Goal: Task Accomplishment & Management: Complete application form

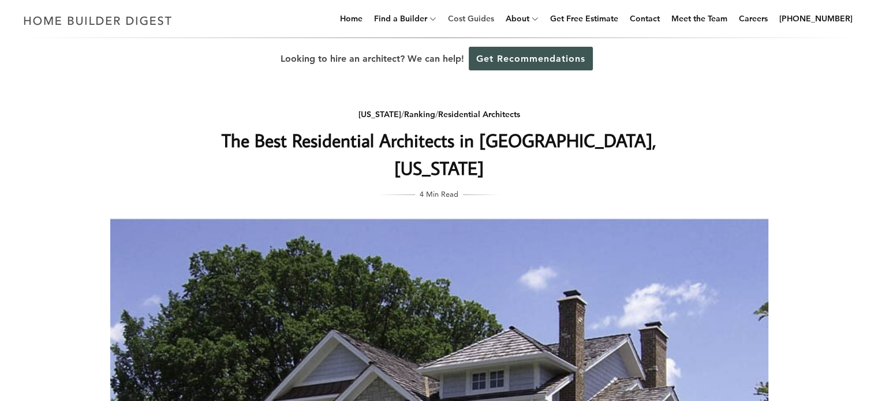
click at [483, 20] on link "Cost Guides" at bounding box center [470, 18] width 55 height 37
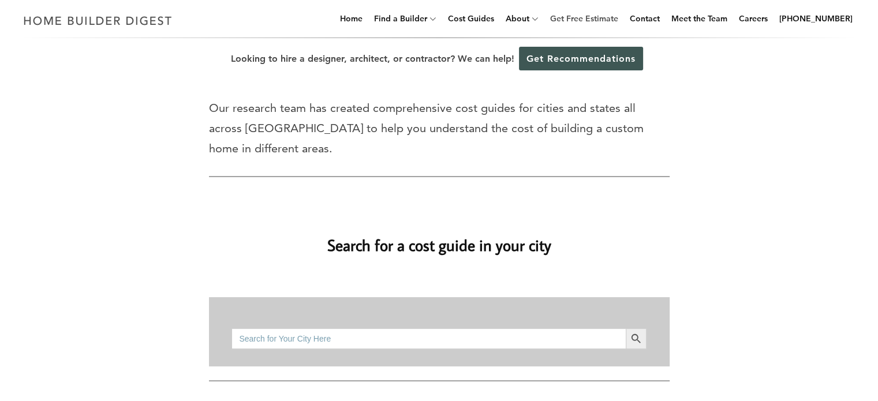
click at [570, 13] on link "Get Free Estimate" at bounding box center [584, 18] width 77 height 37
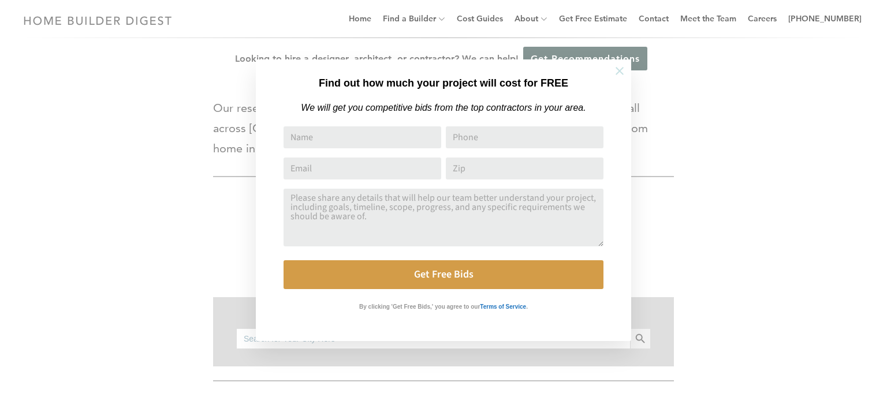
click at [618, 72] on icon at bounding box center [619, 71] width 8 height 8
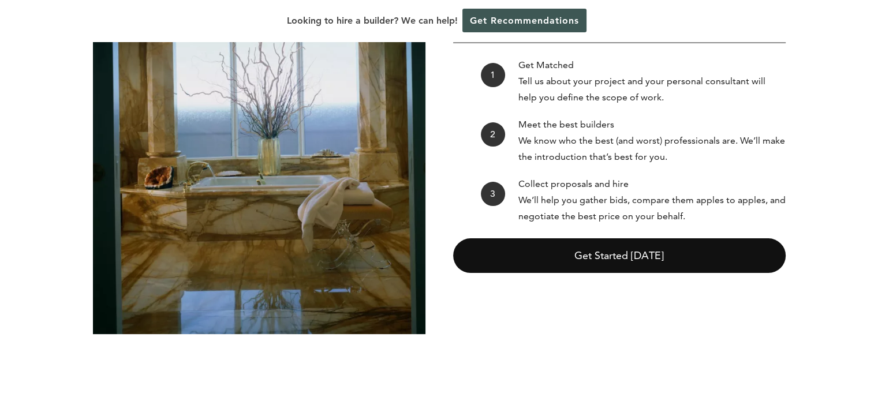
scroll to position [226, 0]
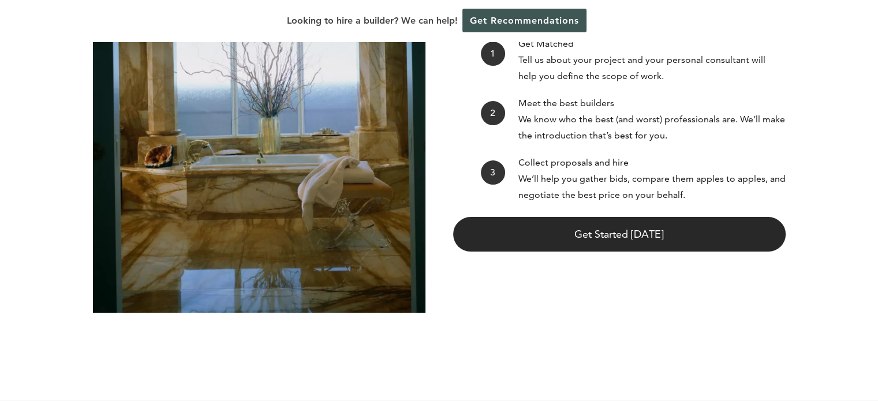
click at [630, 242] on link "Get Started Today" at bounding box center [619, 234] width 333 height 35
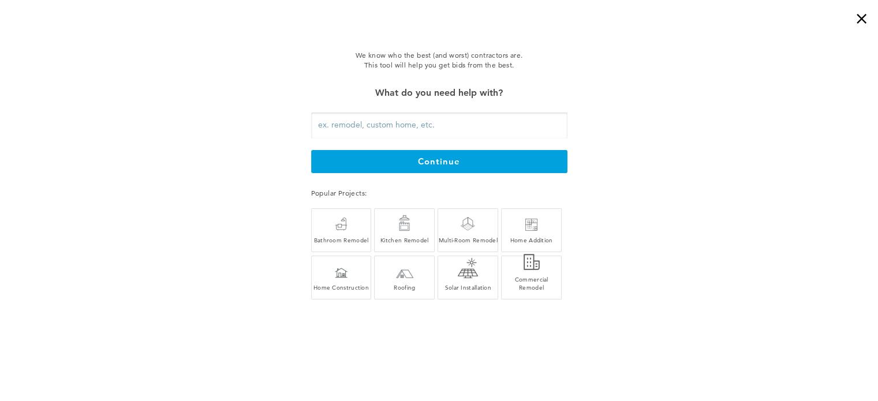
click at [372, 128] on input "text" at bounding box center [439, 126] width 256 height 26
type input "Porch Drawnin"
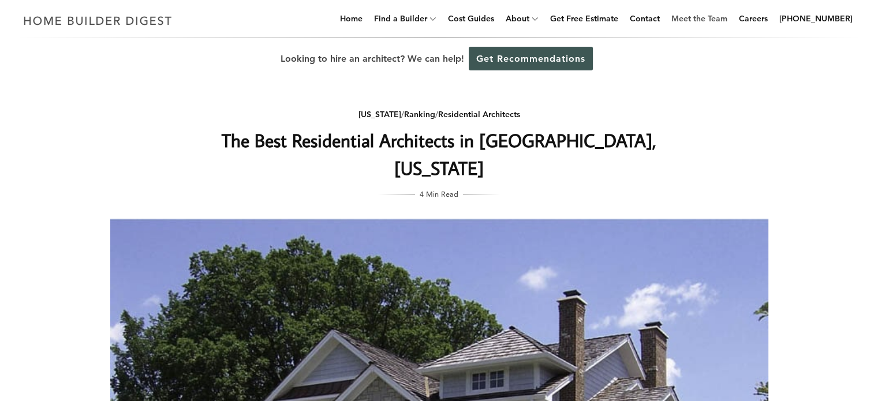
click at [714, 16] on link "Meet the Team" at bounding box center [699, 18] width 65 height 37
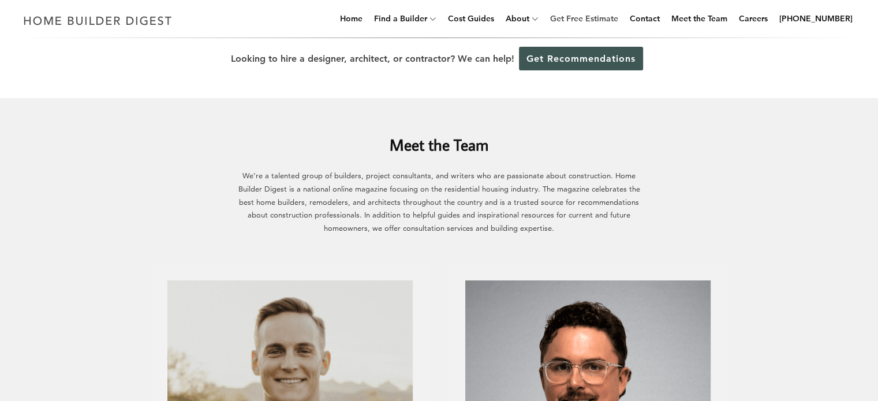
click at [597, 15] on link "Get Free Estimate" at bounding box center [584, 18] width 77 height 37
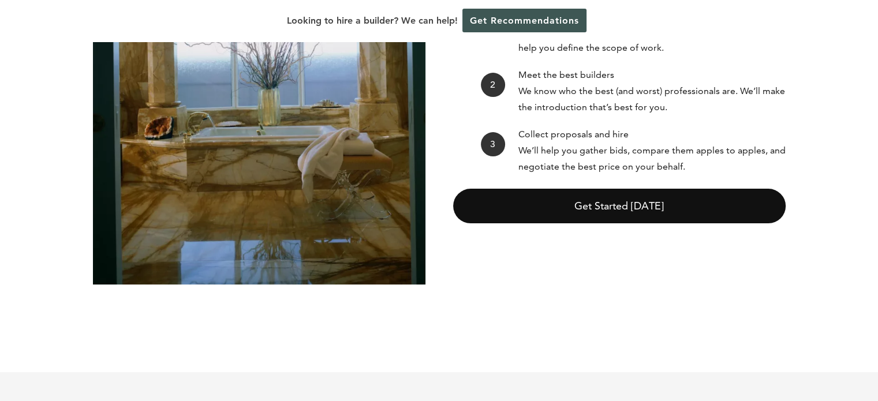
scroll to position [305, 0]
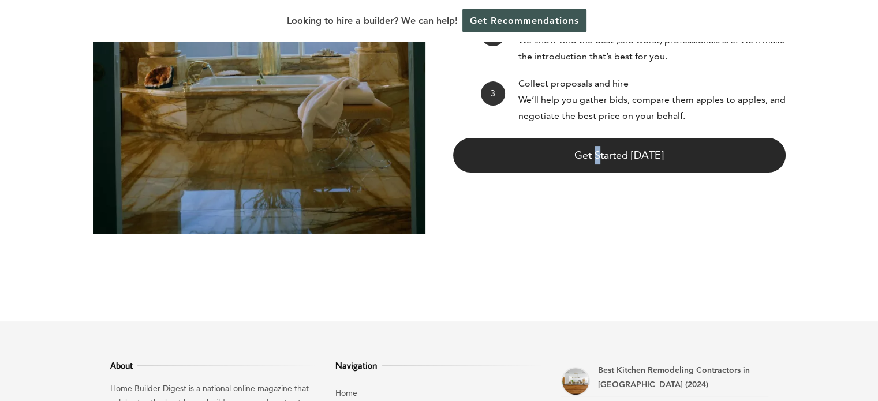
click at [600, 157] on link "Get Started Today" at bounding box center [619, 155] width 333 height 35
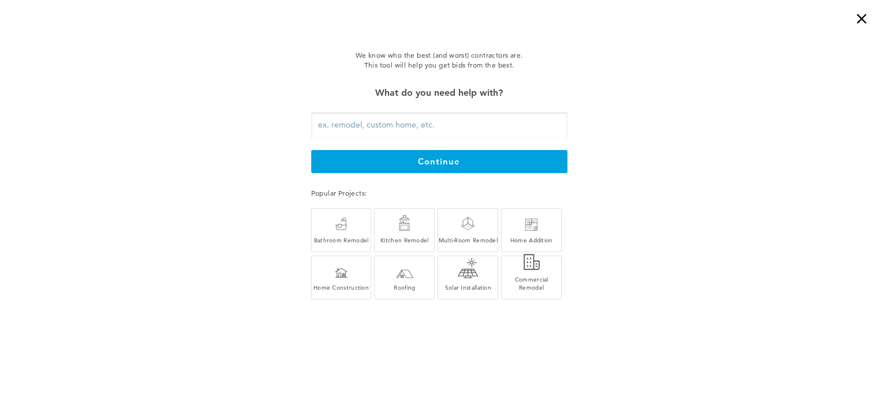
click at [364, 131] on input "text" at bounding box center [439, 126] width 256 height 26
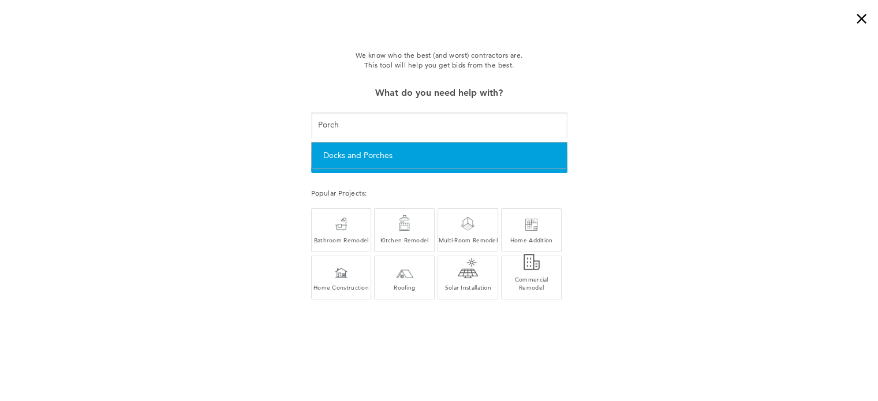
click at [362, 147] on li "Decks and Porches" at bounding box center [439, 156] width 255 height 26
type input "Decks and Porches"
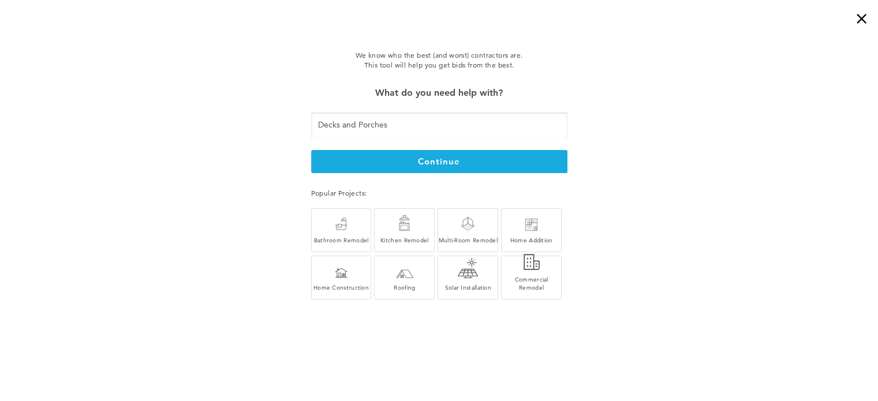
click at [409, 158] on button "continue" at bounding box center [439, 161] width 256 height 23
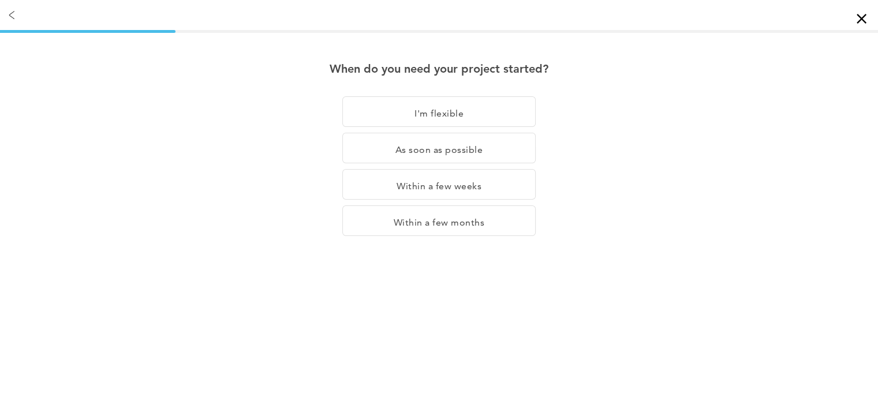
drag, startPoint x: 423, startPoint y: 152, endPoint x: 434, endPoint y: 165, distance: 17.2
click at [423, 151] on div "As soon as possible" at bounding box center [438, 148] width 193 height 31
